Goal: Task Accomplishment & Management: Manage account settings

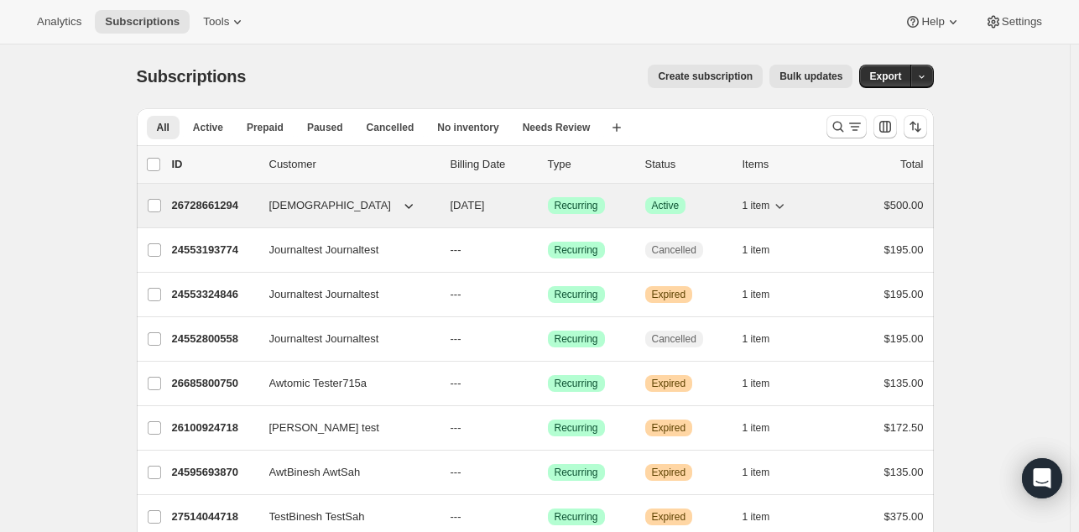
click at [215, 208] on p "26728661294" at bounding box center [214, 205] width 84 height 17
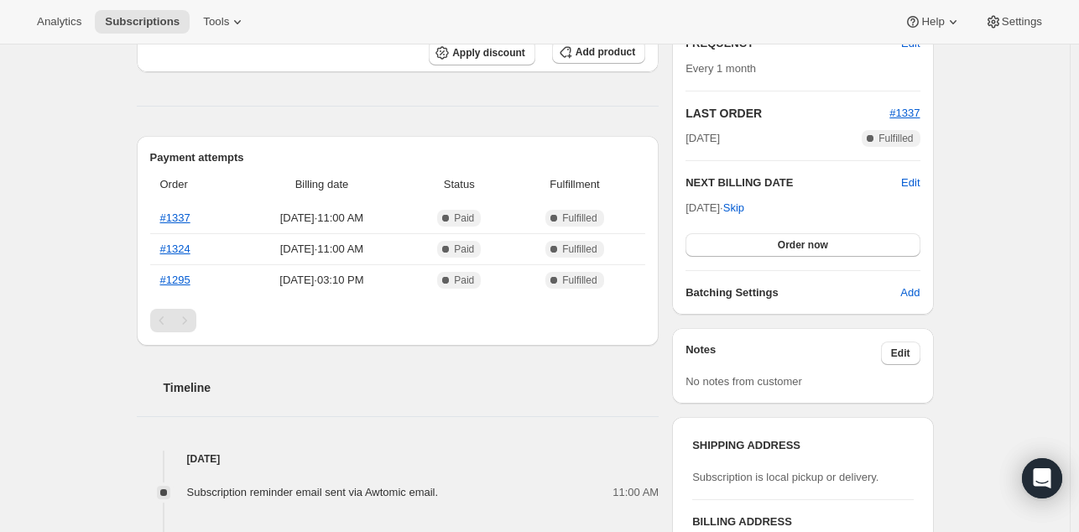
scroll to position [336, 0]
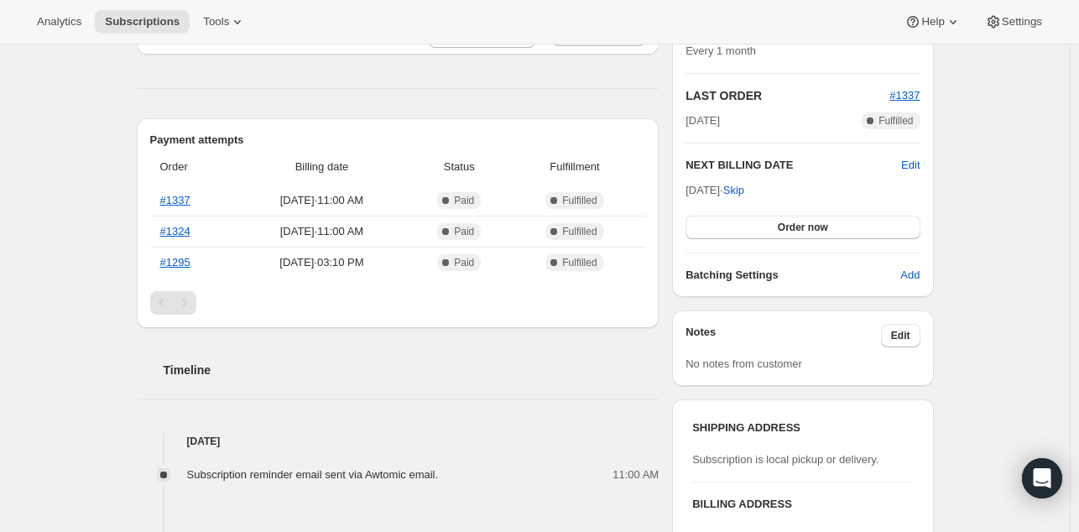
click at [999, 292] on div "Subscription #26728661294. This page is ready Subscription #26728661294 Success…" at bounding box center [534, 494] width 1069 height 1571
click at [1008, 304] on div "Subscription #26728661294. This page is ready Subscription #26728661294 Success…" at bounding box center [534, 494] width 1069 height 1571
click at [995, 218] on div "Subscription #26728661294. This page is ready Subscription #26728661294 Success…" at bounding box center [534, 494] width 1069 height 1571
click at [1012, 231] on div "Subscription #26728661294. This page is ready Subscription #26728661294 Success…" at bounding box center [534, 494] width 1069 height 1571
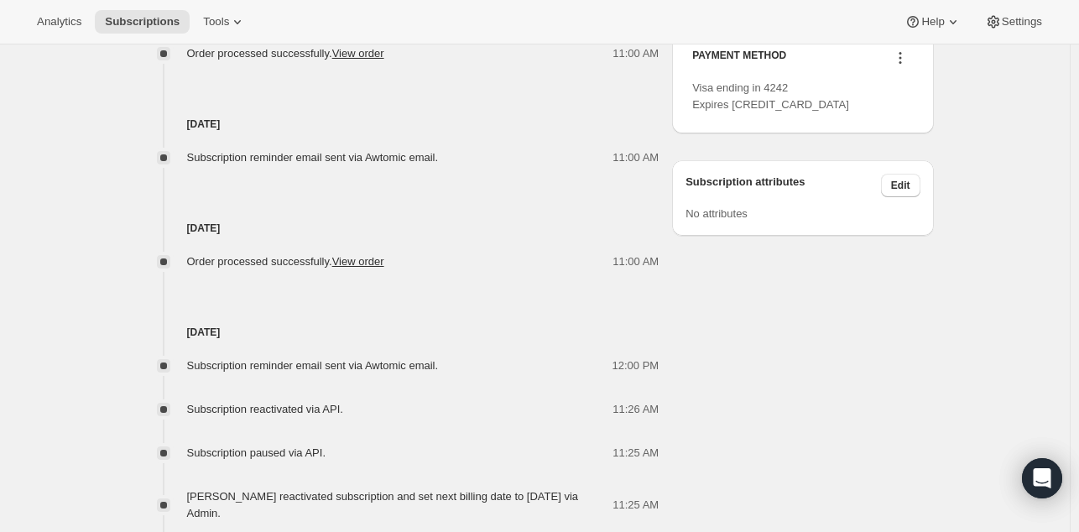
scroll to position [0, 0]
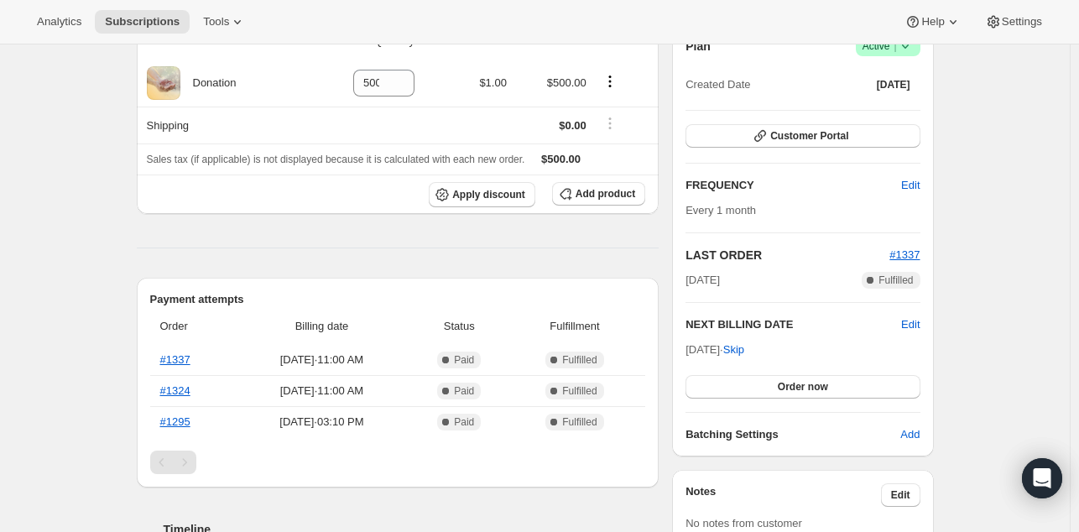
scroll to position [296, 0]
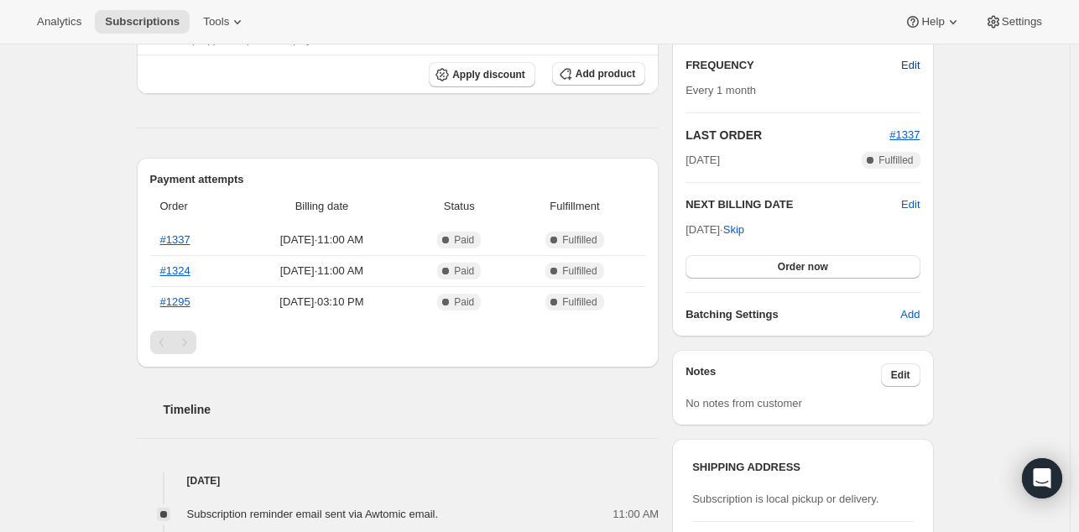
click at [915, 70] on span "Edit" at bounding box center [910, 65] width 18 height 17
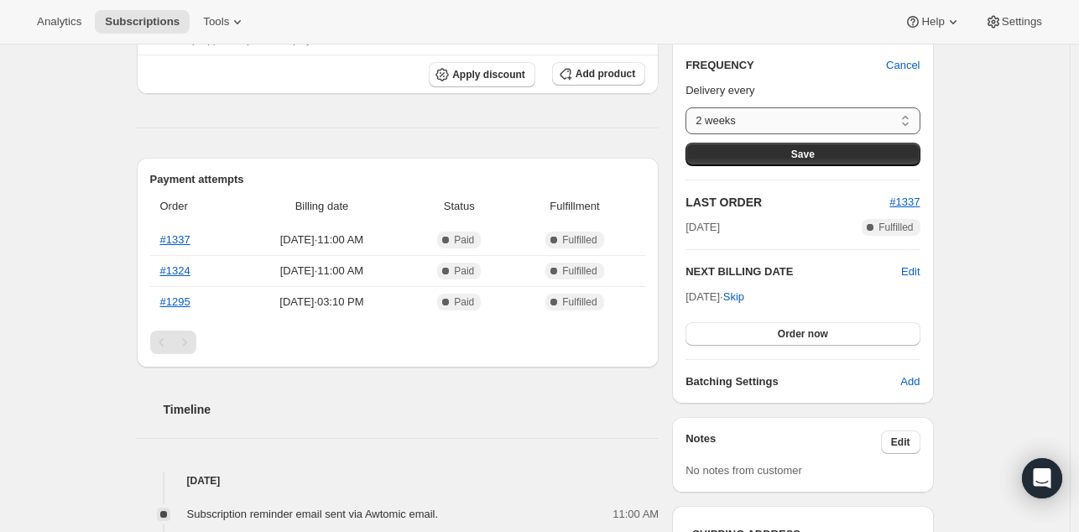
click at [872, 119] on select "2 weeks 1 month Weekly Custom..." at bounding box center [802, 120] width 234 height 27
select select "custom"
click at [689, 107] on select "2 weeks 1 month Weekly Custom..." at bounding box center [802, 120] width 234 height 27
select select "MONTH"
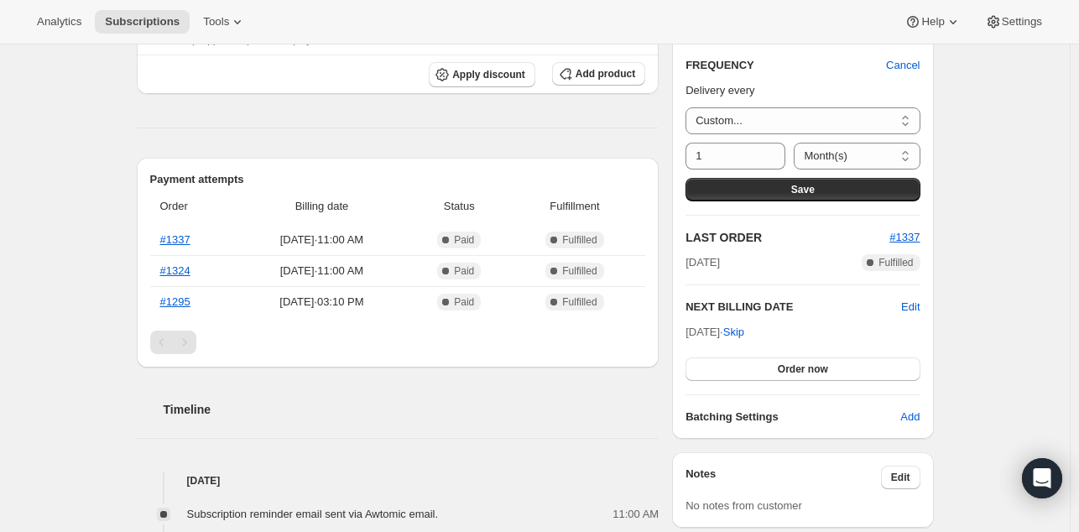
click at [33, 302] on div "Subscription #26728661294. This page is ready Subscription #26728661294 Success…" at bounding box center [534, 533] width 1069 height 1571
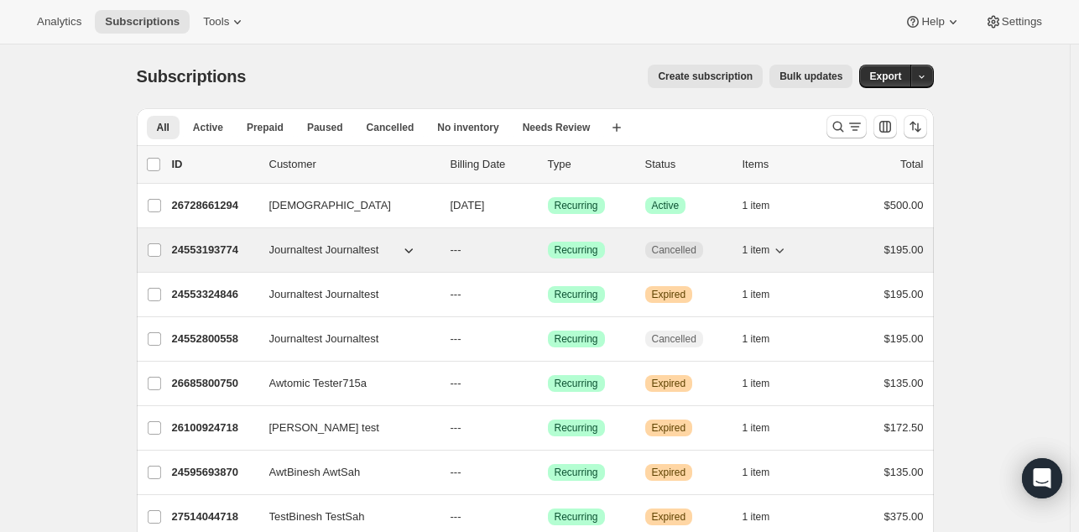
click at [213, 252] on p "24553193774" at bounding box center [214, 250] width 84 height 17
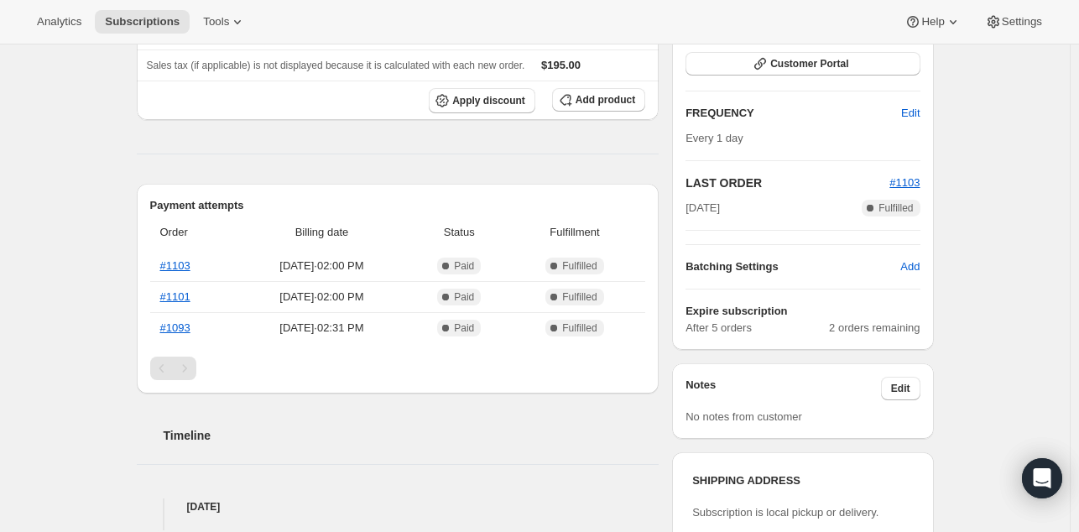
scroll to position [331, 0]
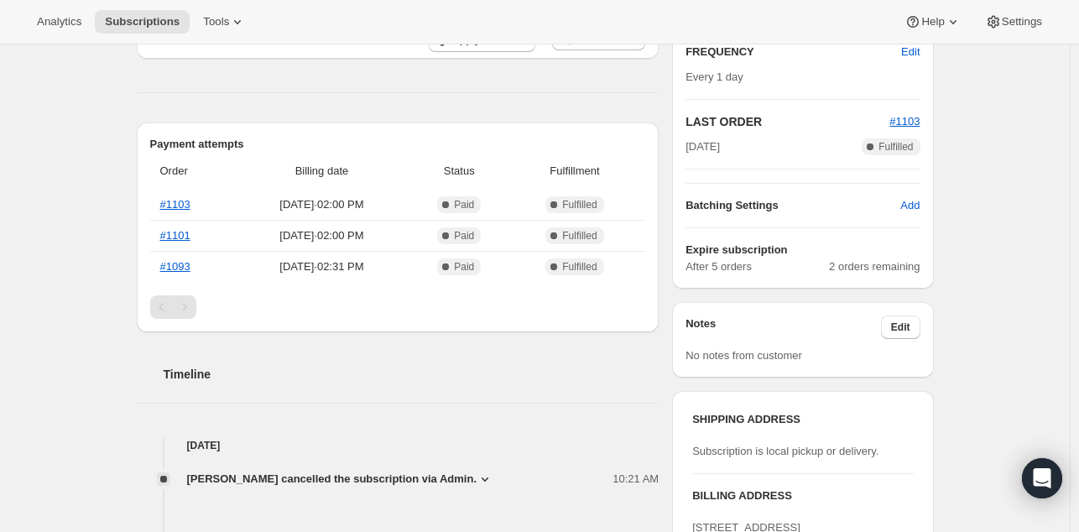
click at [186, 303] on div "Pagination" at bounding box center [184, 306] width 23 height 23
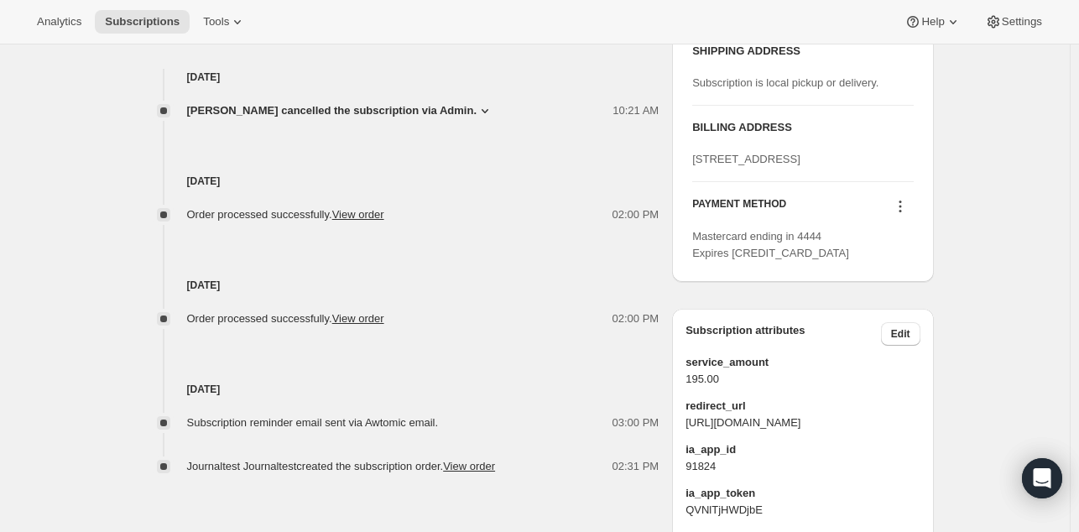
scroll to position [0, 0]
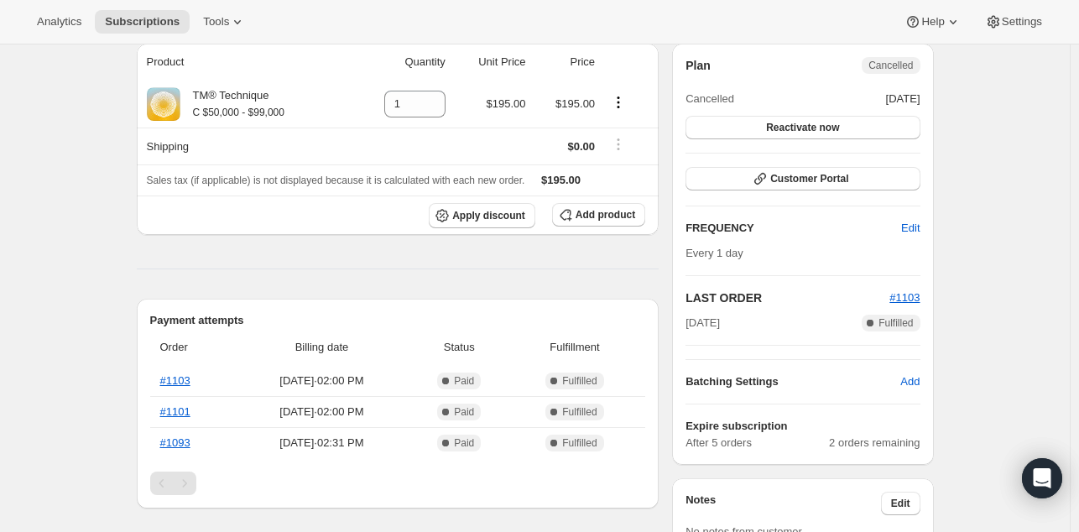
scroll to position [188, 0]
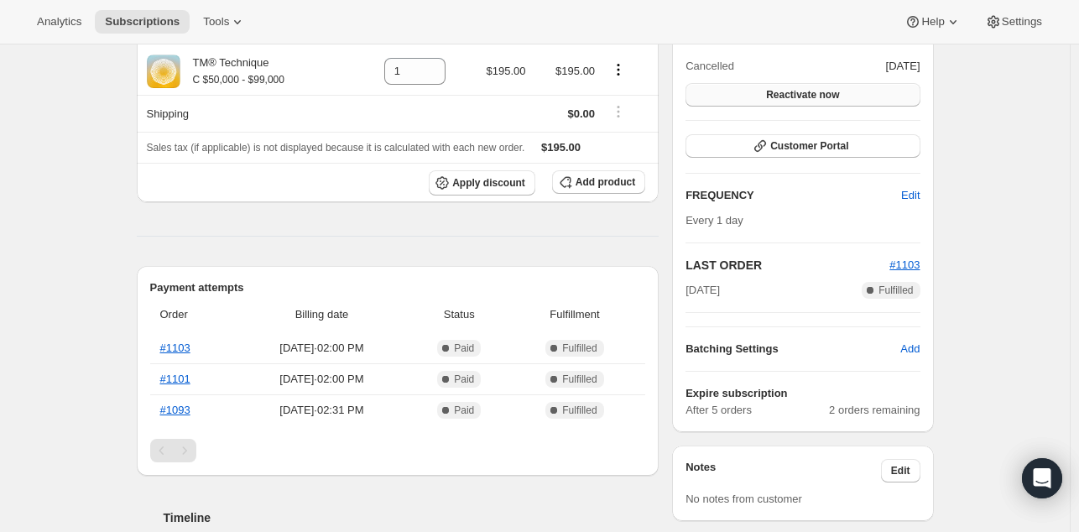
click at [782, 97] on span "Reactivate now" at bounding box center [802, 94] width 73 height 13
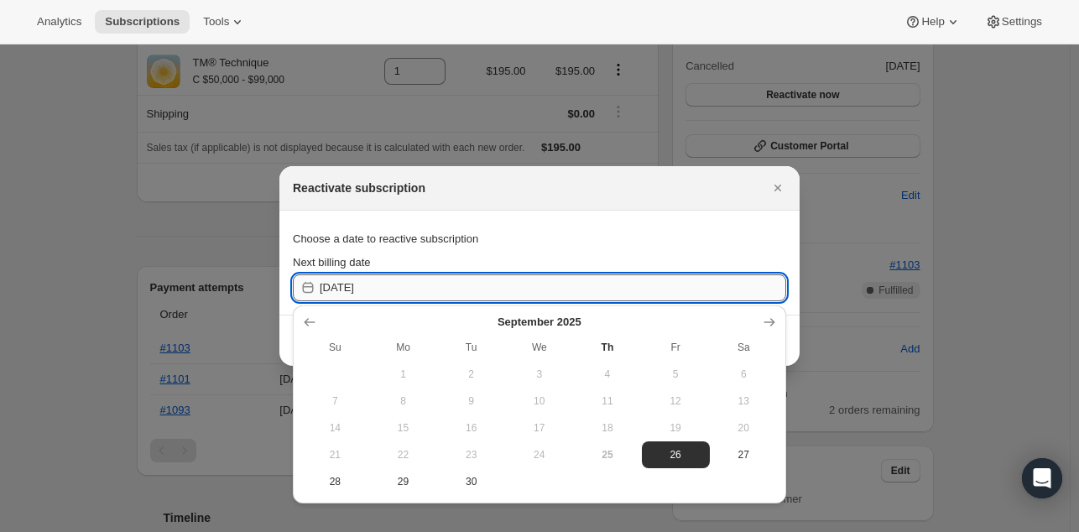
click at [735, 285] on input "[DATE]" at bounding box center [553, 287] width 466 height 27
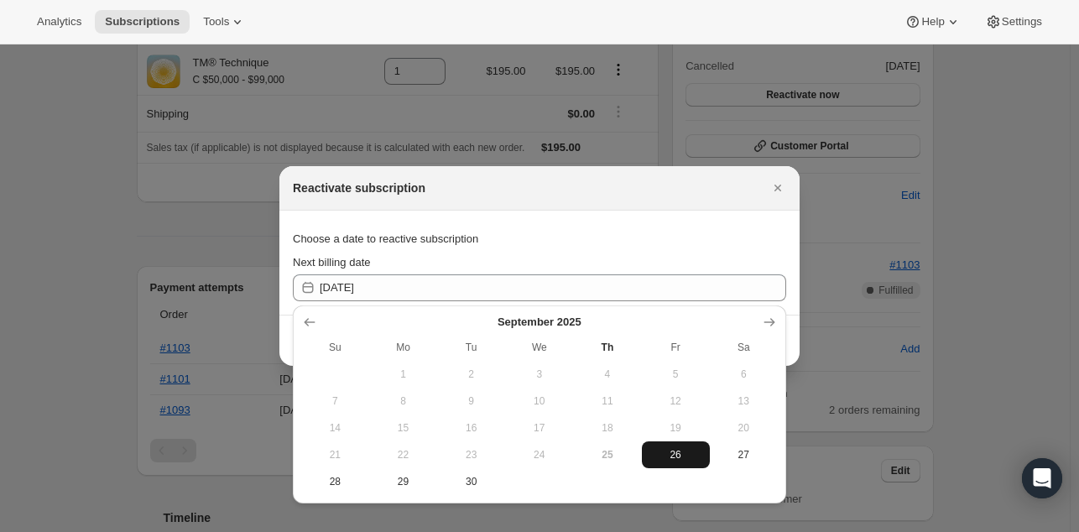
click at [659, 465] on button "26" at bounding box center [676, 454] width 68 height 27
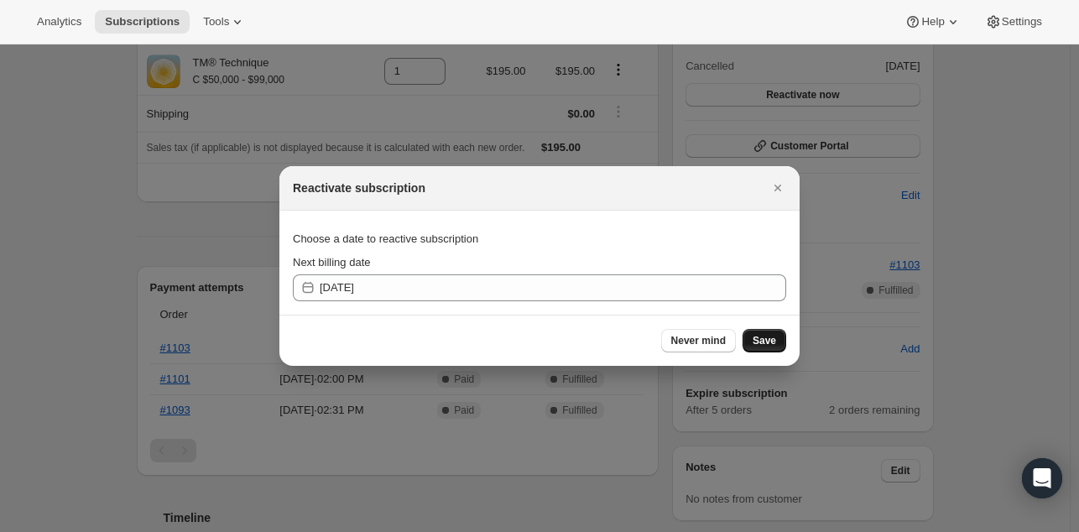
click at [749, 343] on button "Save" at bounding box center [764, 340] width 44 height 23
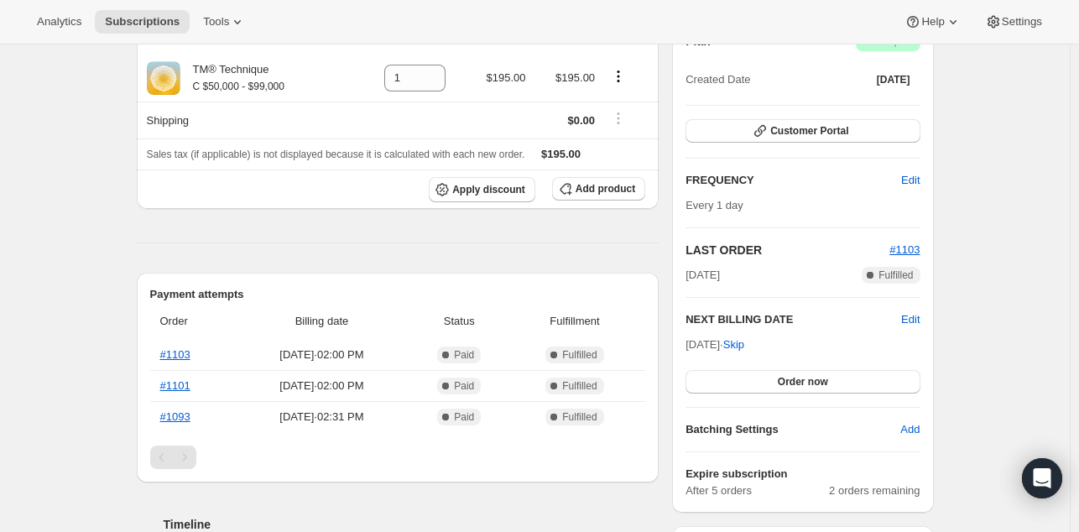
scroll to position [221, 0]
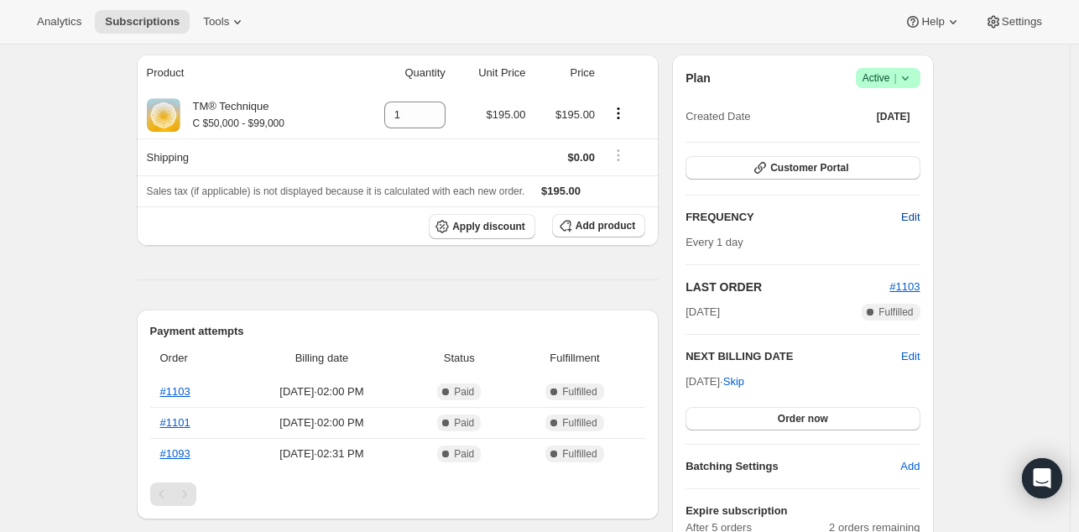
click at [905, 211] on span "Edit" at bounding box center [910, 217] width 18 height 17
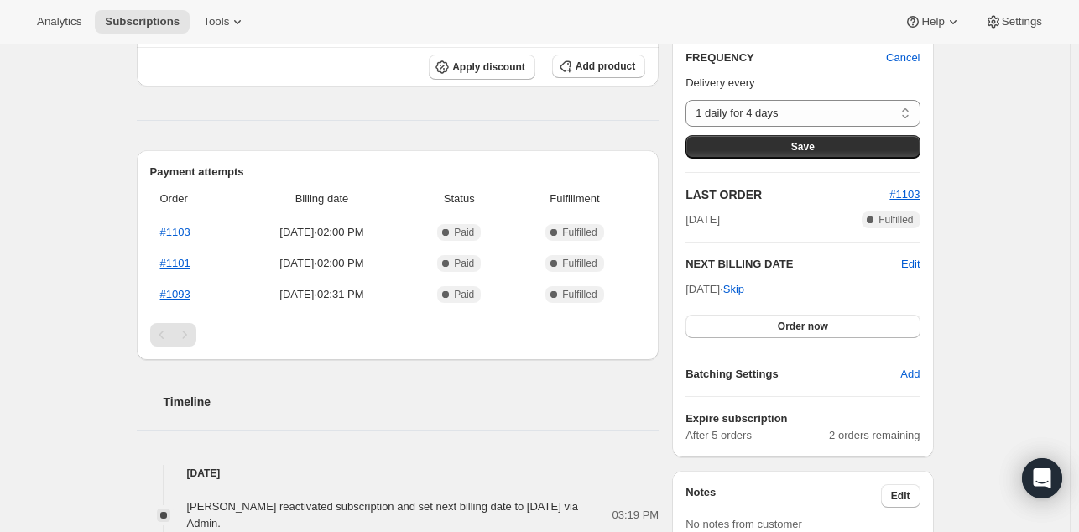
scroll to position [382, 0]
click at [879, 105] on select "1 daily for 4 days Custom..." at bounding box center [802, 112] width 234 height 27
select select "custom"
click at [689, 99] on select "1 daily for 4 days Custom..." at bounding box center [802, 112] width 234 height 27
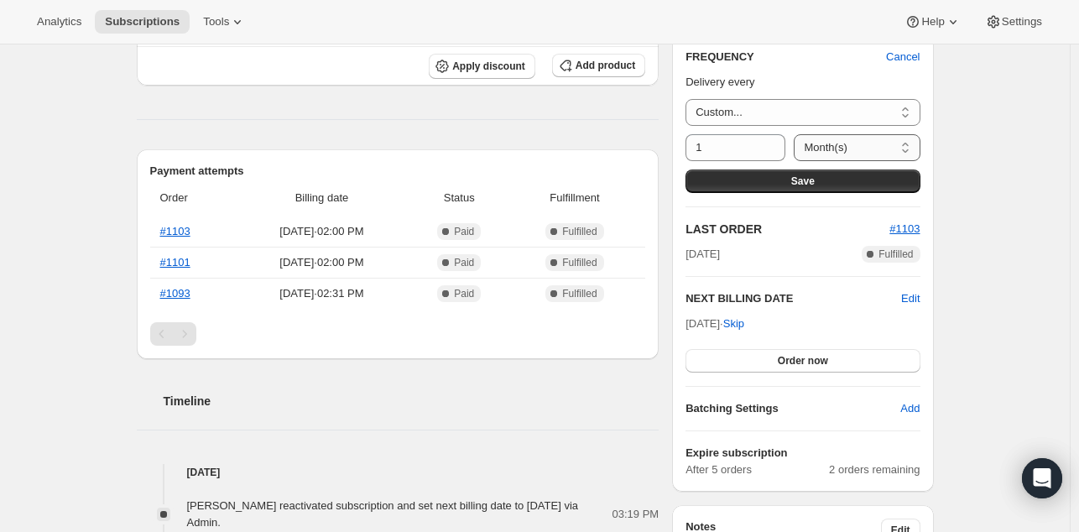
click at [836, 146] on select "Day(s) Week(s) Month(s) Year(s)" at bounding box center [856, 147] width 126 height 27
click at [805, 109] on select "1 daily for 4 days Custom..." at bounding box center [802, 112] width 234 height 27
click at [1003, 177] on div "Subscription #24553193774. This page is ready Subscription #24553193774 Success…" at bounding box center [534, 473] width 1069 height 1621
click at [869, 154] on select "Day(s) Week(s) Month(s) Year(s)" at bounding box center [856, 147] width 126 height 27
click at [793, 134] on select "Day(s) Week(s) Month(s) Year(s)" at bounding box center [856, 147] width 126 height 27
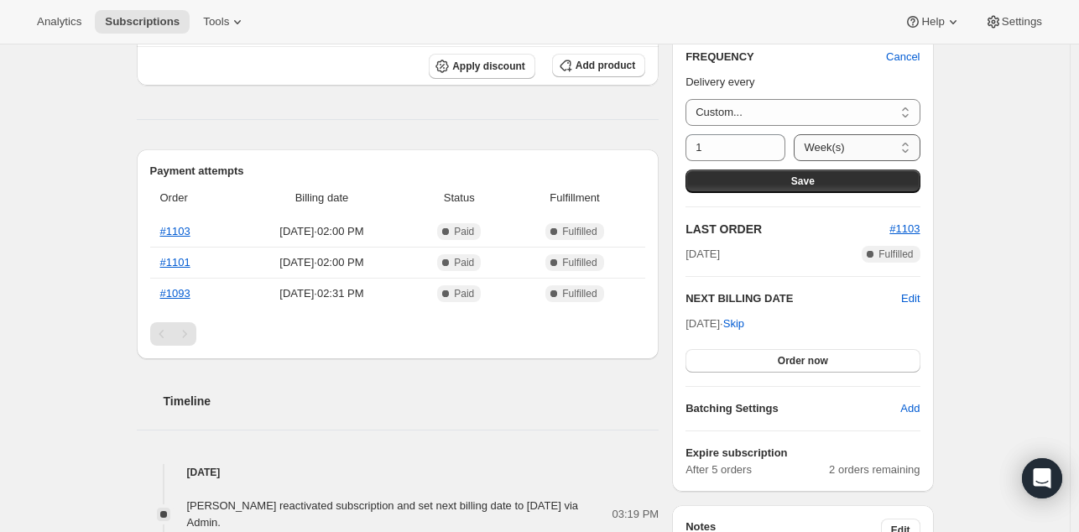
click at [851, 140] on select "Day(s) Week(s) Month(s) Year(s)" at bounding box center [856, 147] width 126 height 27
click at [793, 134] on select "Day(s) Week(s) Month(s) Year(s)" at bounding box center [856, 147] width 126 height 27
click at [944, 256] on div "Subscription #24553193774. This page is ready Subscription #24553193774 Success…" at bounding box center [535, 473] width 837 height 1621
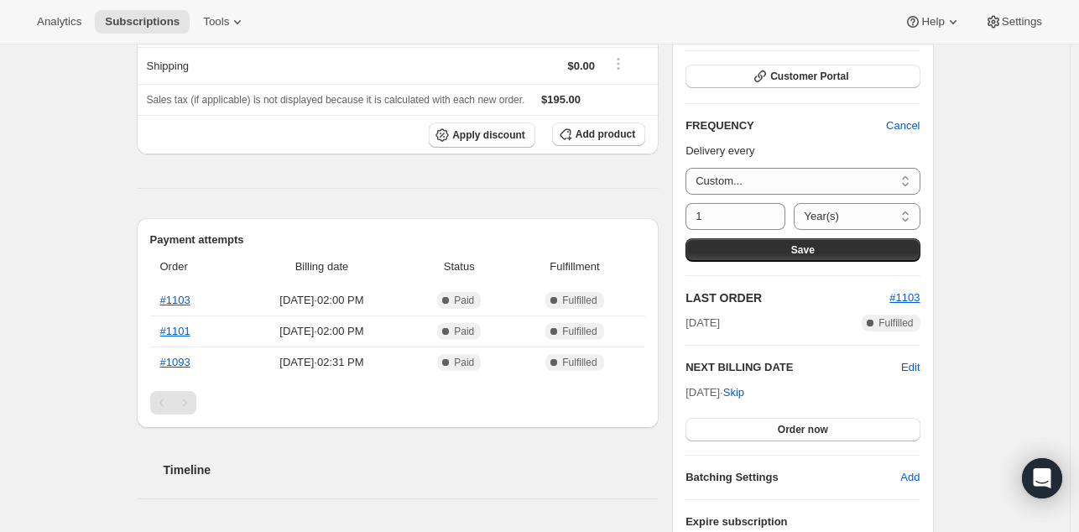
click at [965, 273] on div "Subscription #24553193774. This page is ready Subscription #24553193774 Success…" at bounding box center [534, 542] width 1069 height 1621
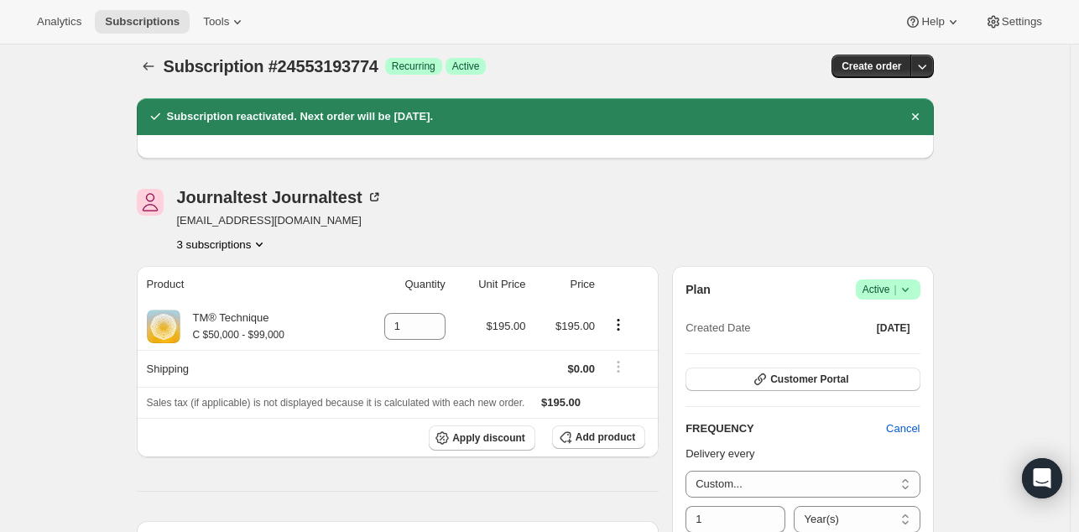
scroll to position [0, 0]
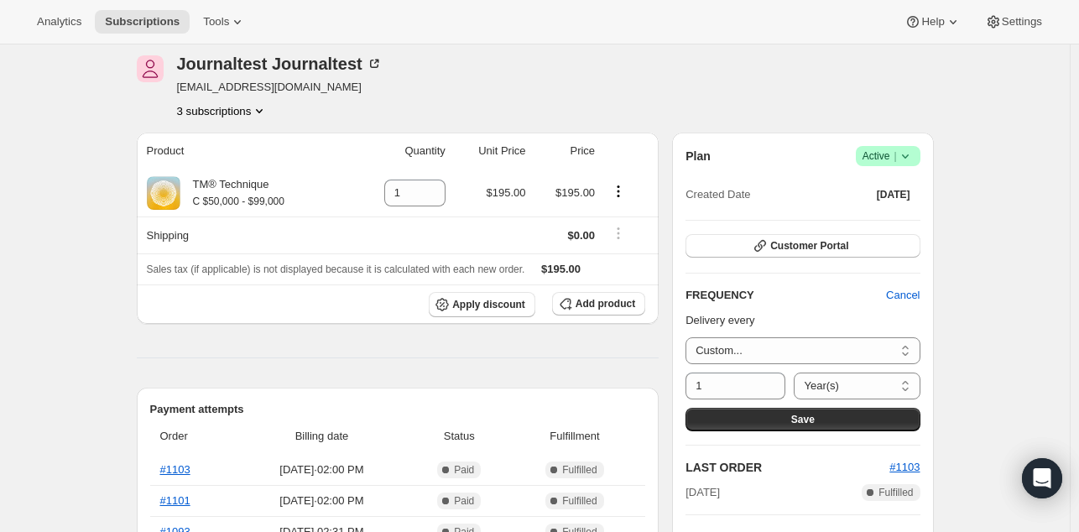
scroll to position [344, 0]
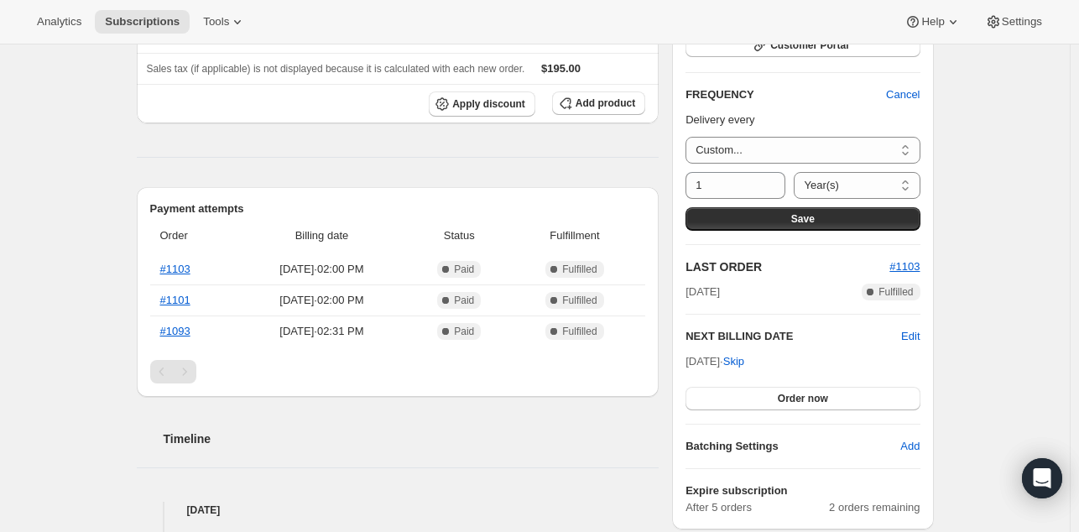
click at [1010, 304] on div "Subscription #24553193774. This page is ready Subscription #24553193774 Success…" at bounding box center [534, 511] width 1069 height 1621
click at [1011, 268] on div "Subscription #24553193774. This page is ready Subscription #24553193774 Success…" at bounding box center [534, 511] width 1069 height 1621
click at [980, 190] on div "Subscription #24553193774. This page is ready Subscription #24553193774 Success…" at bounding box center [534, 511] width 1069 height 1621
click at [986, 192] on div "Subscription #24553193774. This page is ready Subscription #24553193774 Success…" at bounding box center [534, 511] width 1069 height 1621
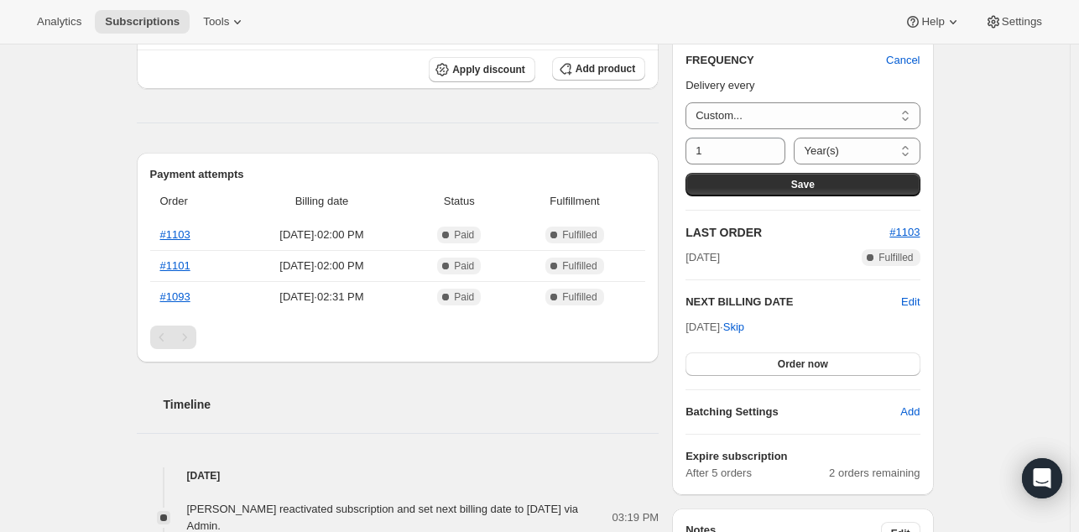
scroll to position [386, 0]
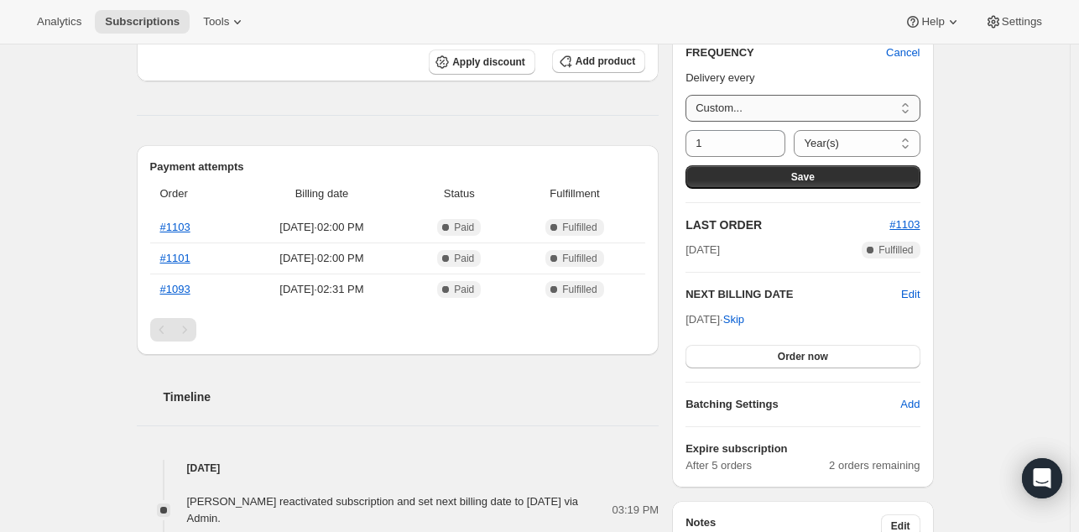
click at [899, 107] on select "1 daily for 4 days Custom..." at bounding box center [802, 108] width 234 height 27
click at [1007, 169] on div "Subscription #24553193774. This page is ready Subscription #24553193774 Success…" at bounding box center [534, 469] width 1069 height 1621
click at [889, 144] on select "Day(s) Week(s) Month(s) Year(s)" at bounding box center [856, 143] width 126 height 27
select select "DAY"
click at [793, 130] on select "Day(s) Week(s) Month(s) Year(s)" at bounding box center [856, 143] width 126 height 27
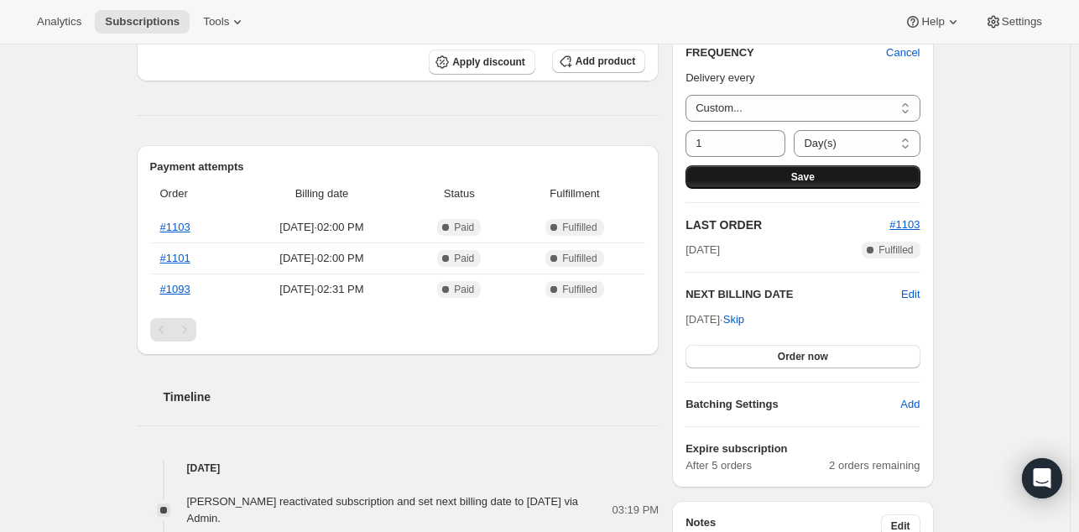
click at [825, 180] on button "Save" at bounding box center [802, 176] width 234 height 23
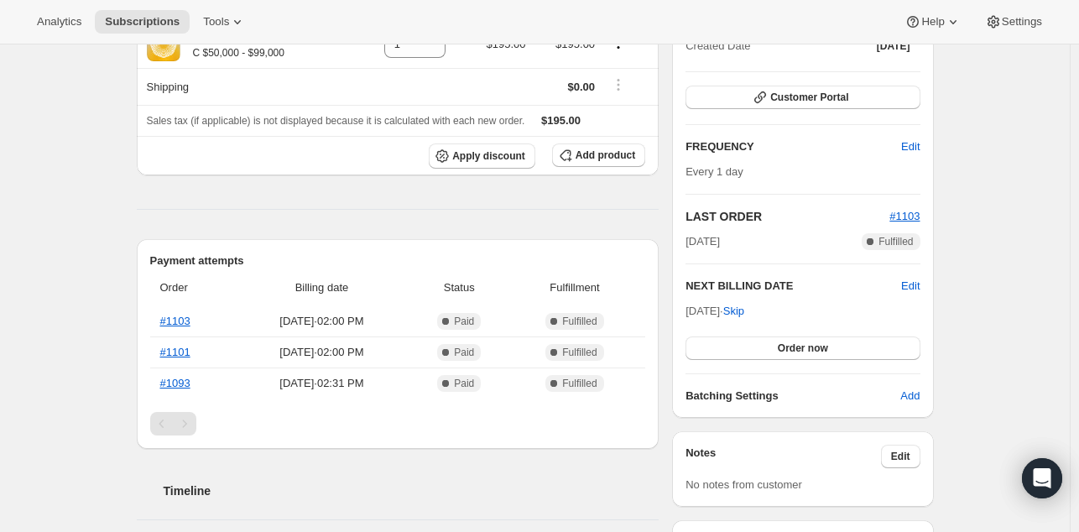
click at [991, 306] on div "Subscription #24553193774. This page is ready Subscription #24553193774 Success…" at bounding box center [534, 435] width 1069 height 1552
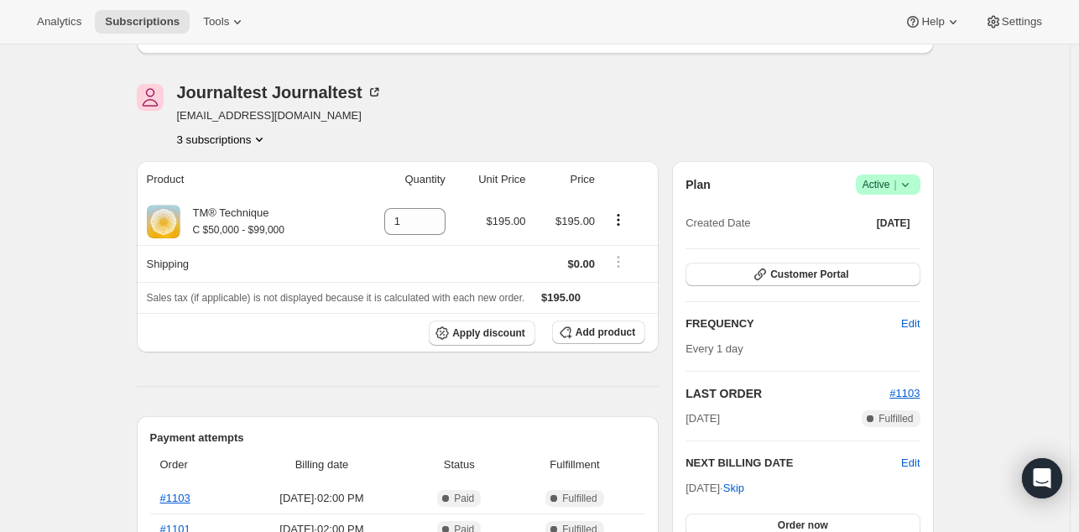
scroll to position [206, 0]
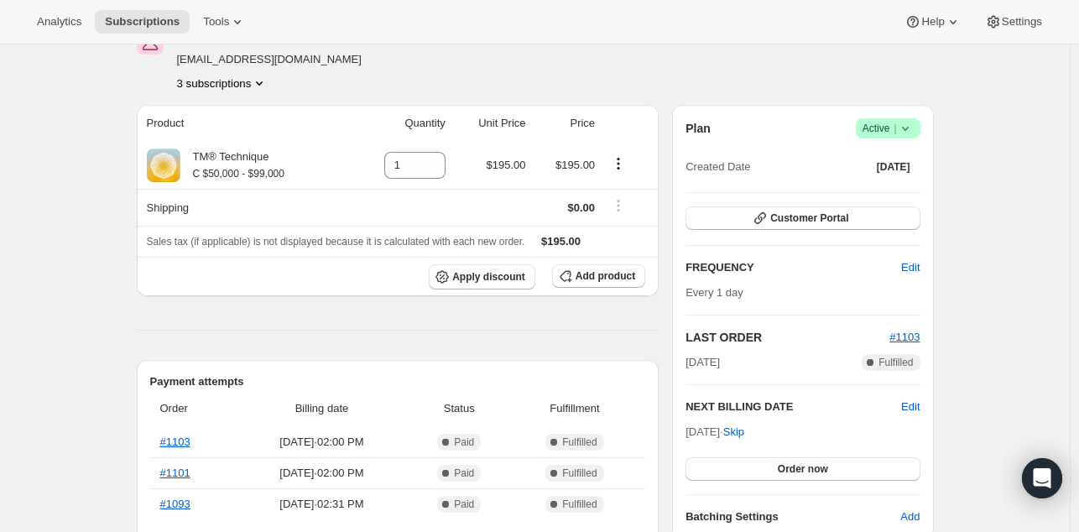
scroll to position [275, 0]
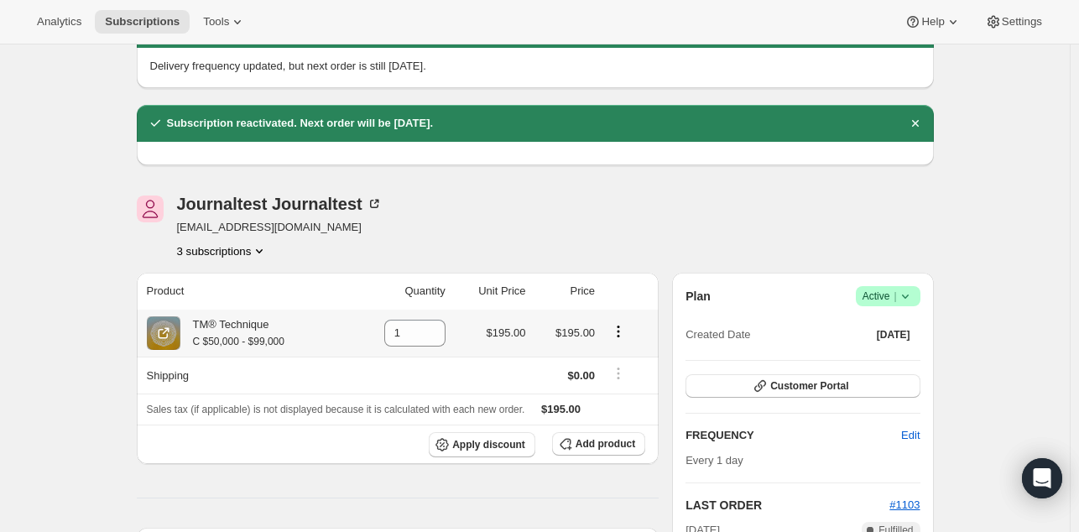
scroll to position [0, 0]
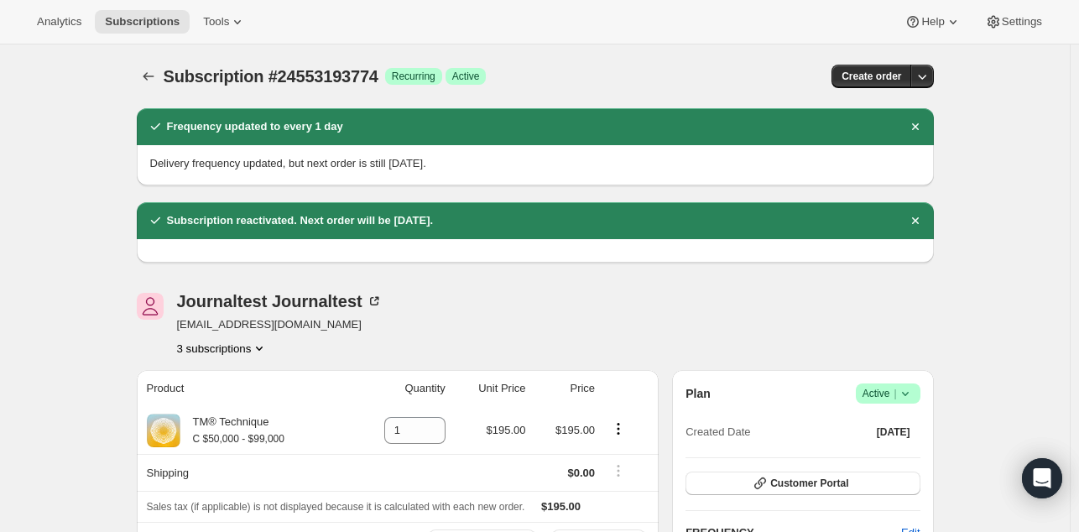
click at [157, 73] on icon "Subscriptions" at bounding box center [148, 76] width 17 height 17
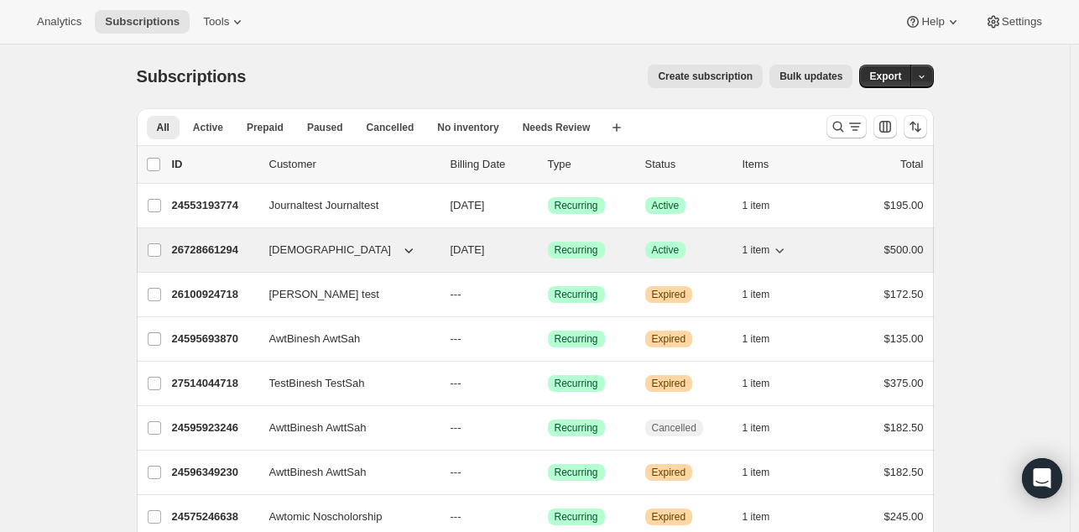
click at [235, 246] on p "26728661294" at bounding box center [214, 250] width 84 height 17
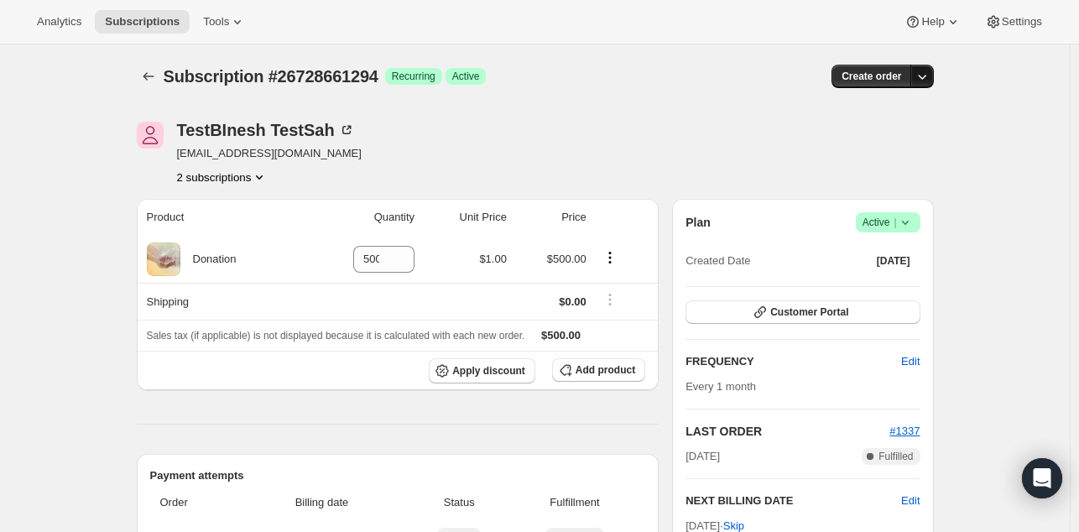
click at [929, 80] on icon "button" at bounding box center [921, 76] width 17 height 17
click at [879, 109] on span "Bill subscription order now" at bounding box center [846, 110] width 127 height 13
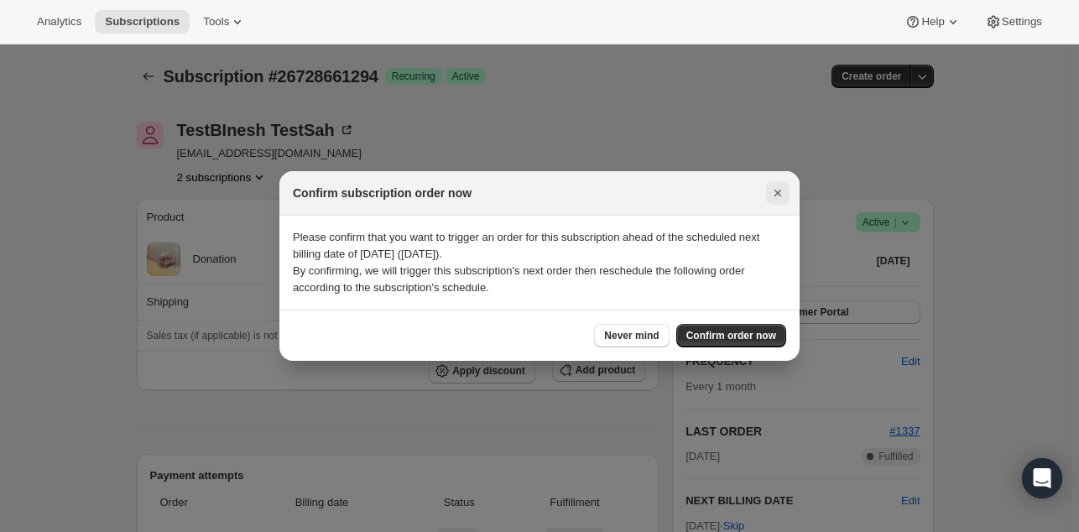
click at [777, 194] on icon "Close" at bounding box center [777, 193] width 7 height 7
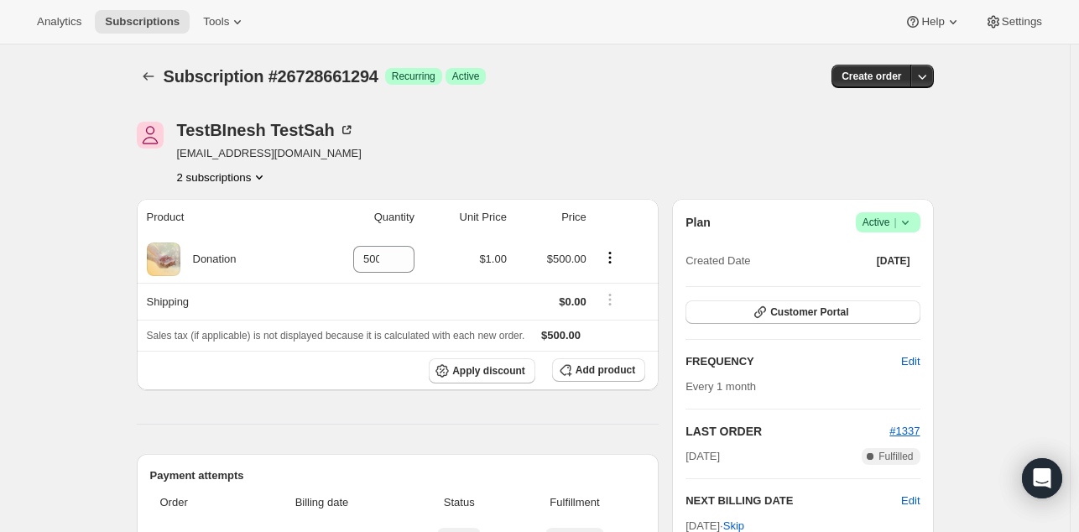
click at [927, 81] on icon "button" at bounding box center [921, 76] width 17 height 17
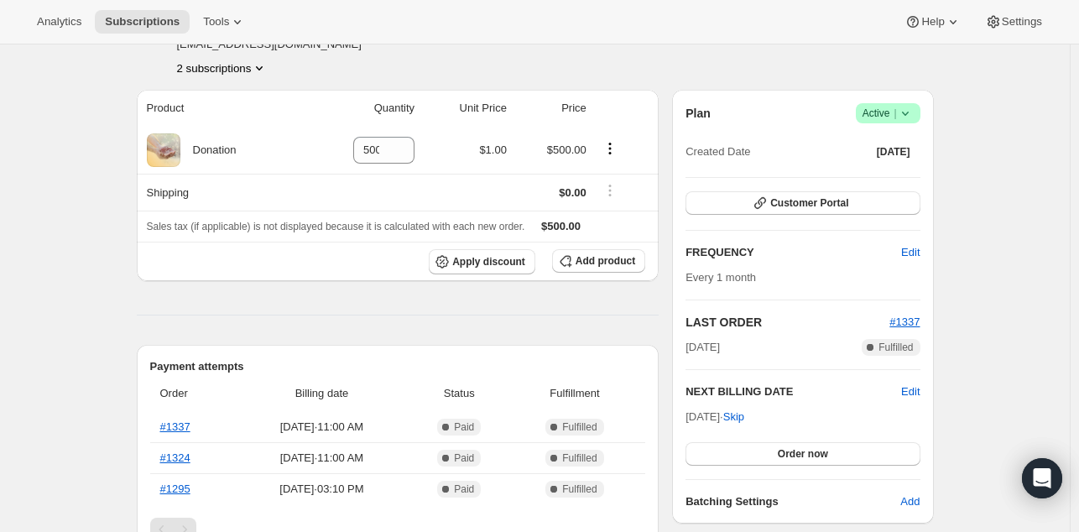
scroll to position [112, 0]
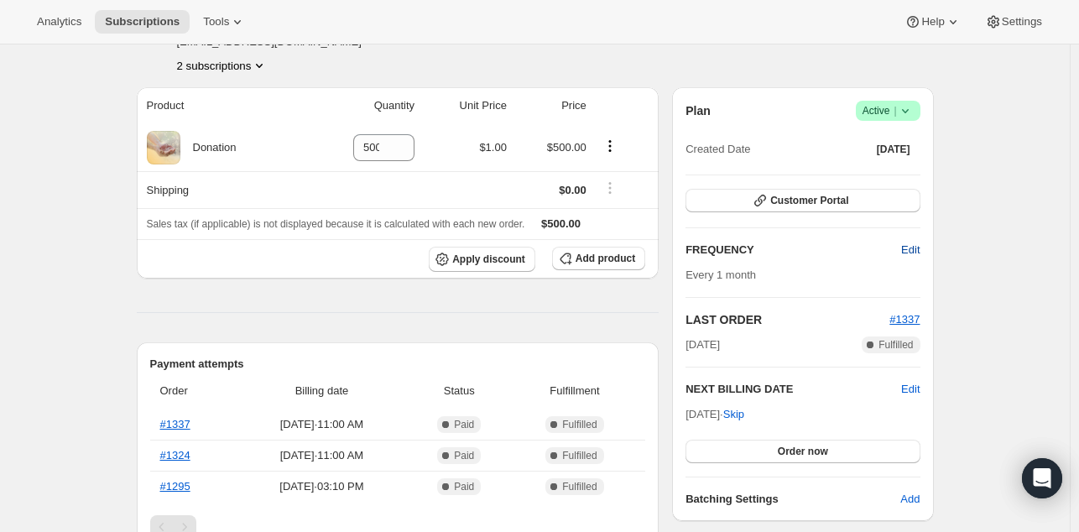
click at [916, 244] on span "Edit" at bounding box center [910, 250] width 18 height 17
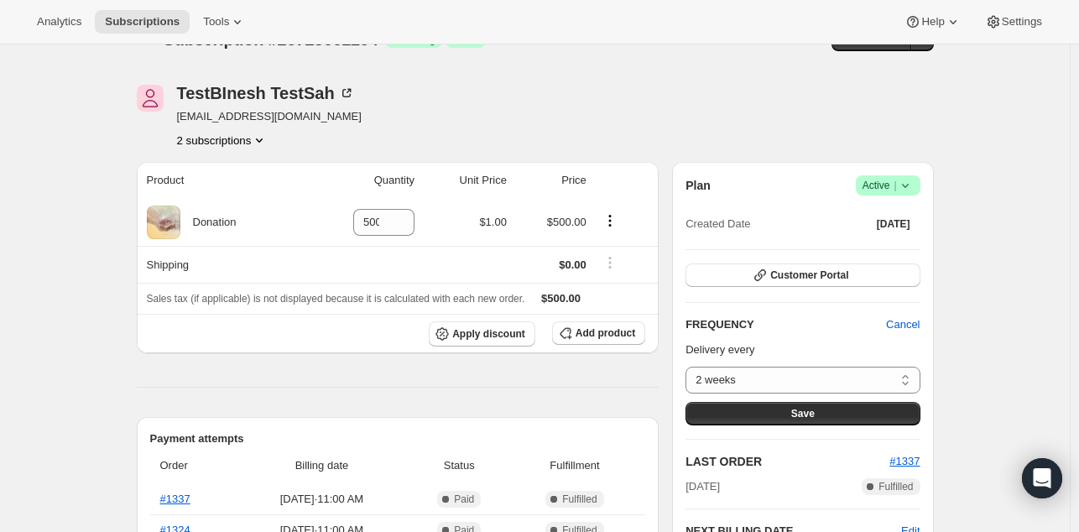
scroll to position [0, 0]
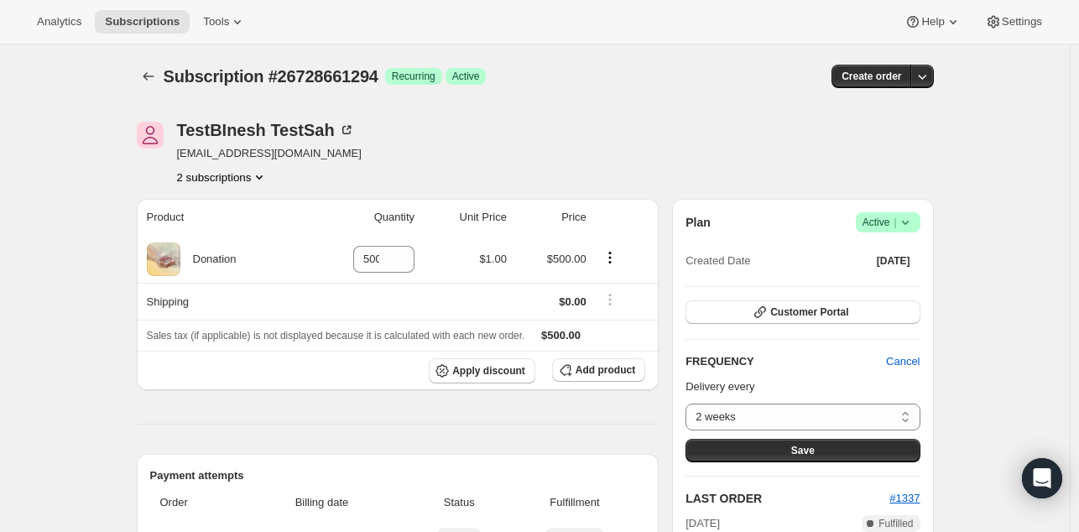
click at [926, 75] on icon "button" at bounding box center [922, 77] width 8 height 5
